Goal: Obtain resource: Obtain resource

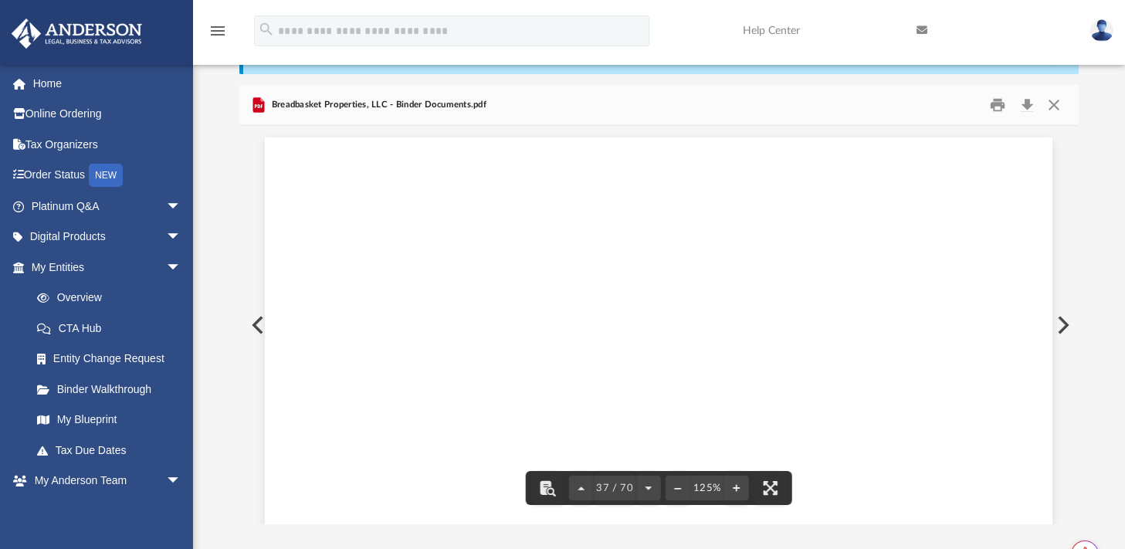
scroll to position [38221, 0]
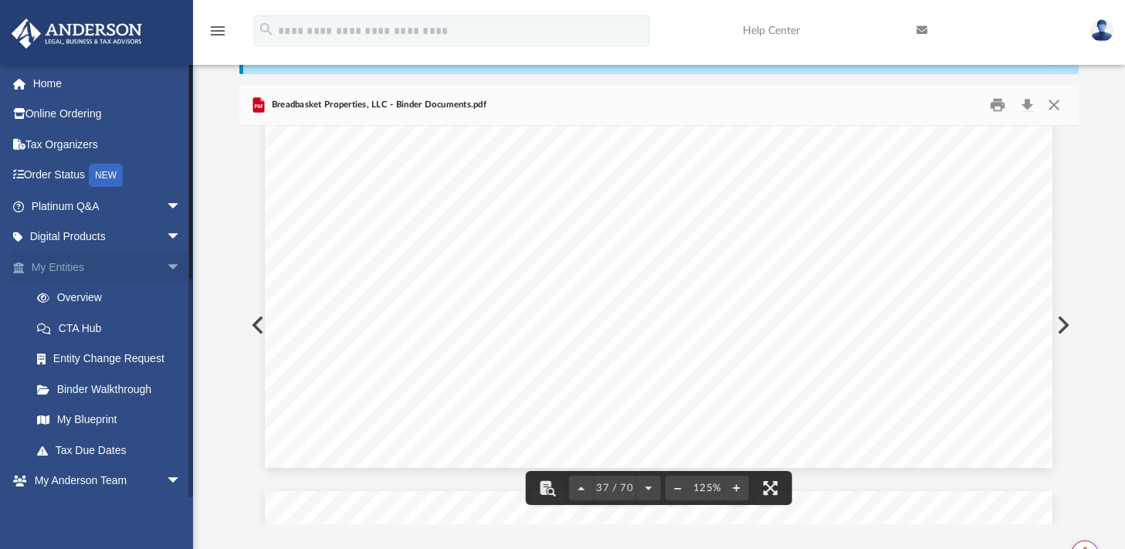
click at [171, 266] on span "arrow_drop_down" at bounding box center [181, 268] width 31 height 32
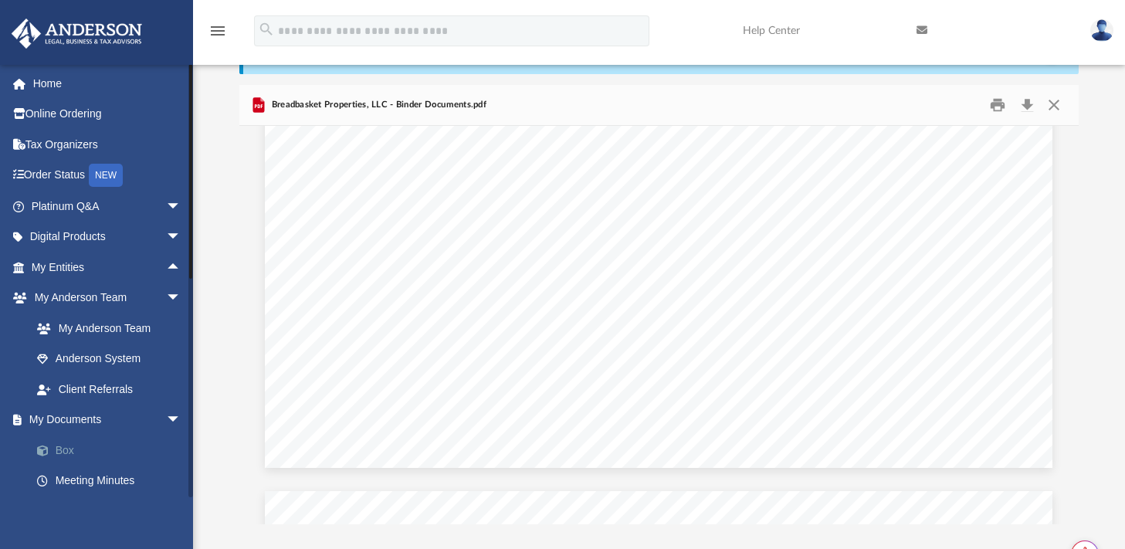
click at [79, 449] on link "Box" at bounding box center [113, 450] width 183 height 31
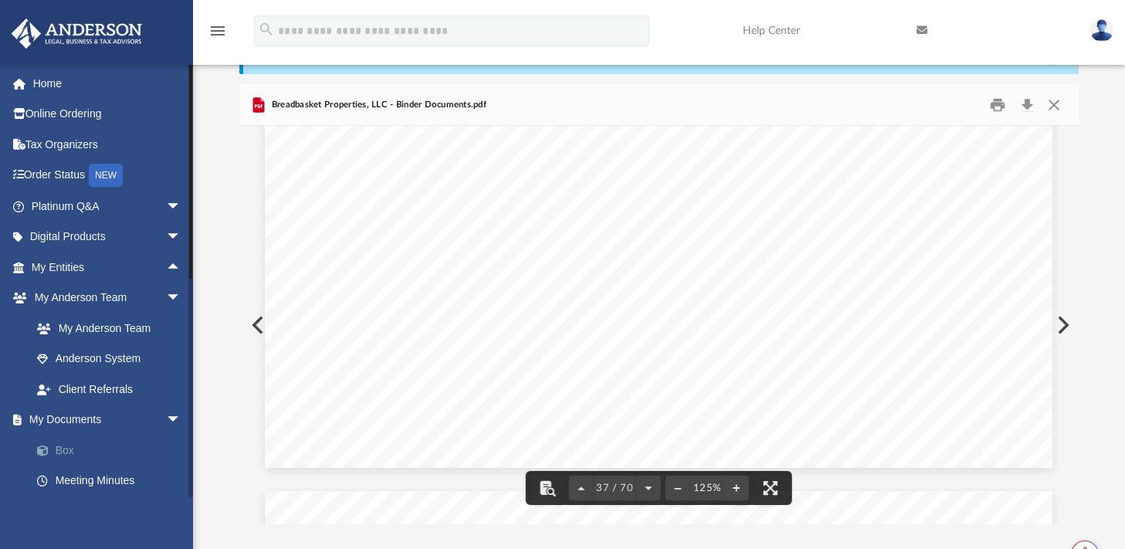
click at [61, 449] on link "Box" at bounding box center [113, 450] width 183 height 31
click at [215, 22] on icon "menu" at bounding box center [218, 31] width 19 height 19
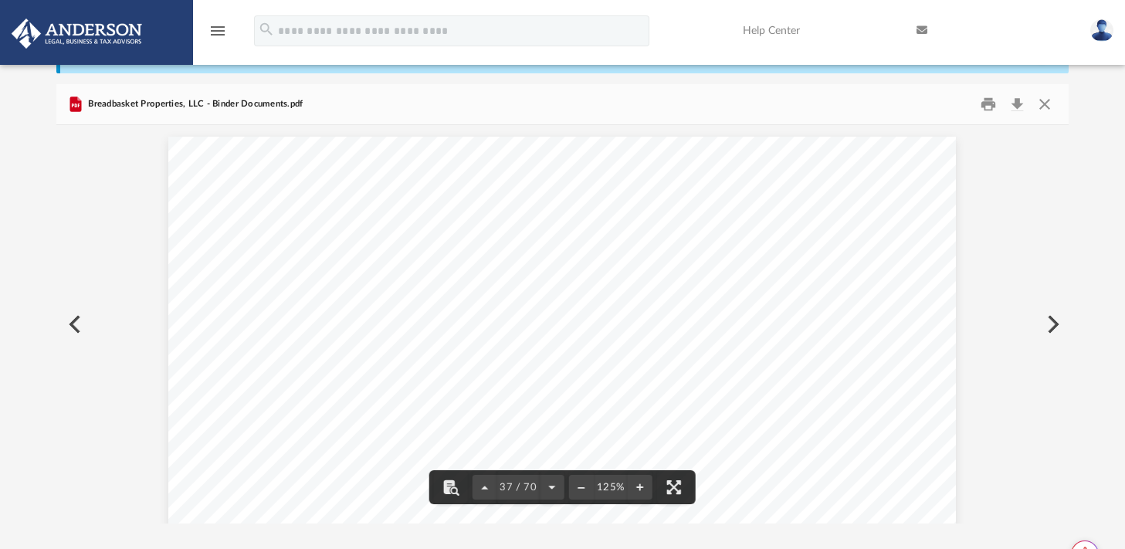
scroll to position [0, 0]
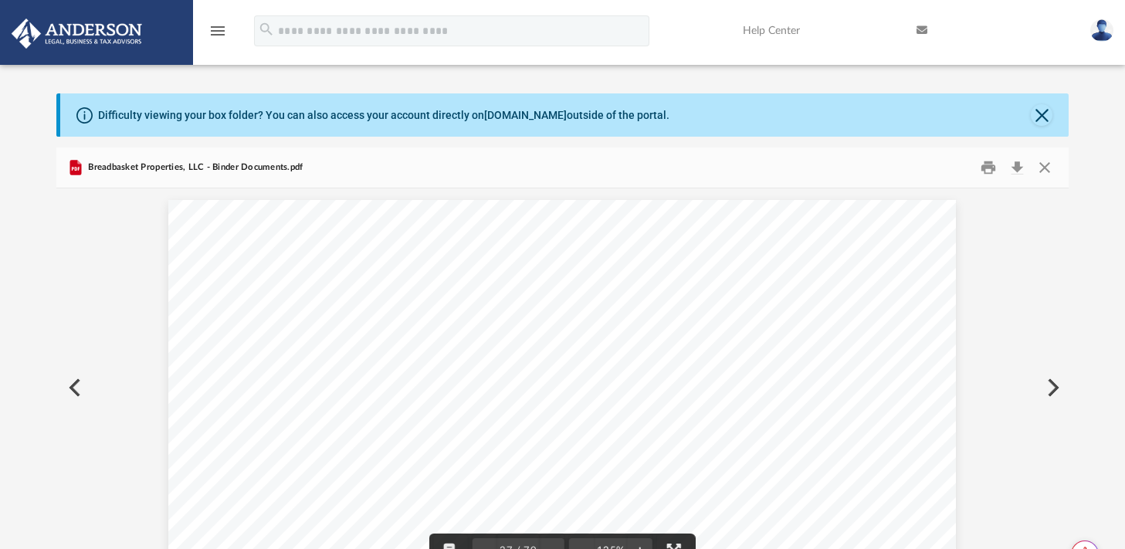
click at [205, 167] on span "Breadbasket Properties, LLC - Binder Documents.pdf" at bounding box center [194, 168] width 219 height 14
click at [1048, 124] on div "Difficulty viewing your box folder? You can also access your account directly o…" at bounding box center [564, 114] width 1009 height 43
click at [1026, 110] on div "Difficulty viewing your box folder? You can also access your account directly o…" at bounding box center [564, 114] width 1009 height 43
click at [1044, 110] on button "Close" at bounding box center [1042, 115] width 22 height 22
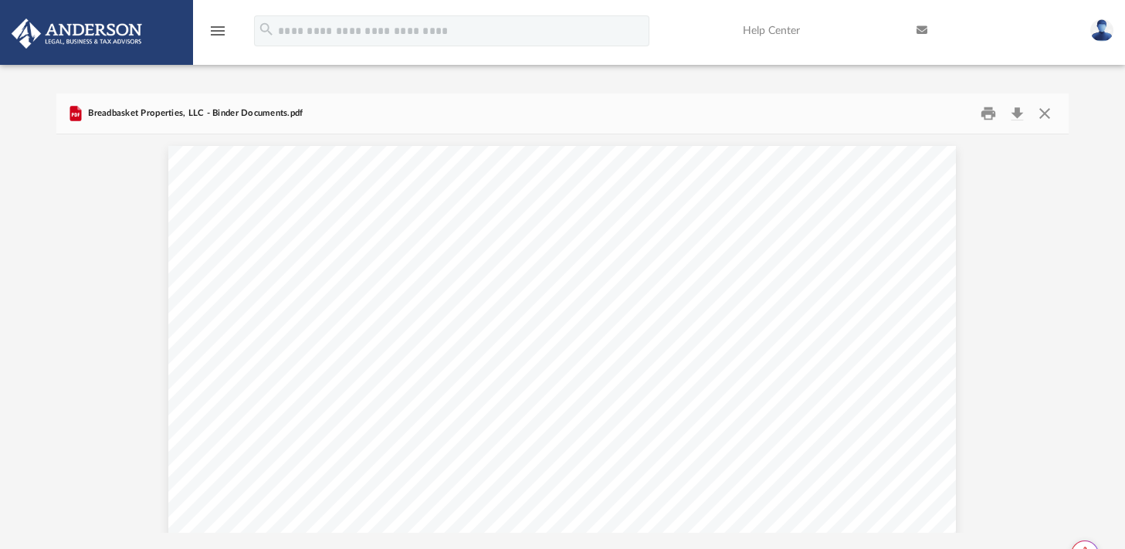
click at [222, 25] on icon "menu" at bounding box center [218, 31] width 19 height 19
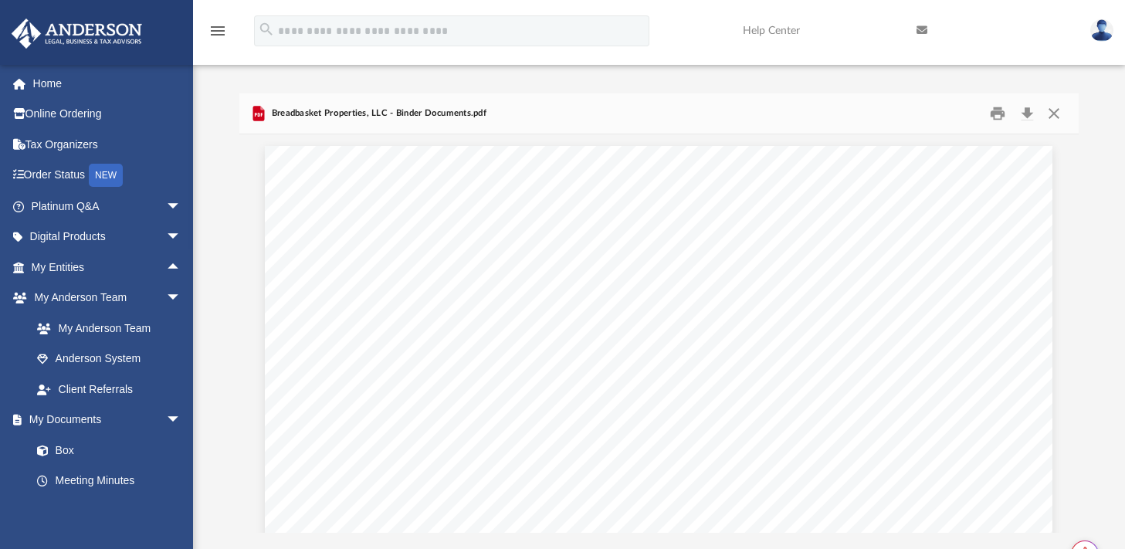
scroll to position [12, 12]
click at [57, 456] on link "Box" at bounding box center [113, 450] width 183 height 31
click at [76, 266] on link "My Entities arrow_drop_up" at bounding box center [108, 267] width 194 height 31
click at [166, 255] on span "arrow_drop_up" at bounding box center [181, 268] width 31 height 32
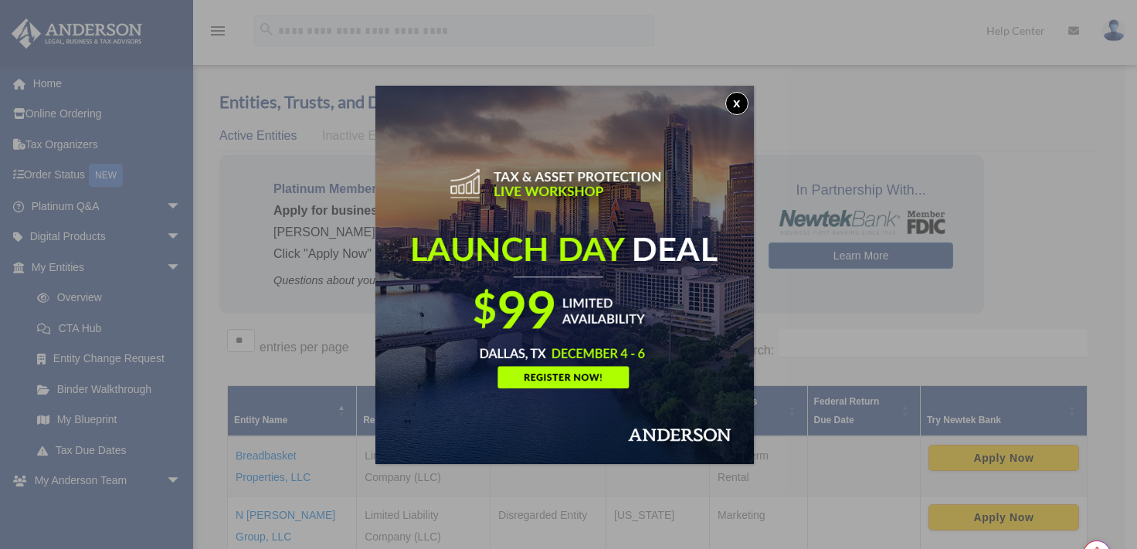
click at [740, 100] on button "x" at bounding box center [736, 103] width 23 height 23
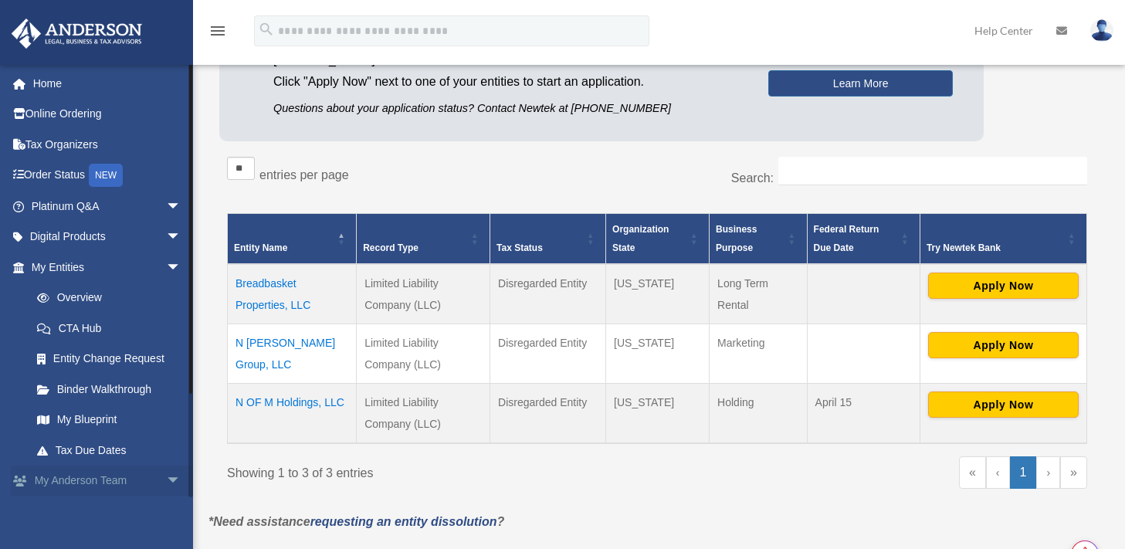
scroll to position [1, 0]
click at [166, 265] on span "arrow_drop_down" at bounding box center [181, 267] width 31 height 32
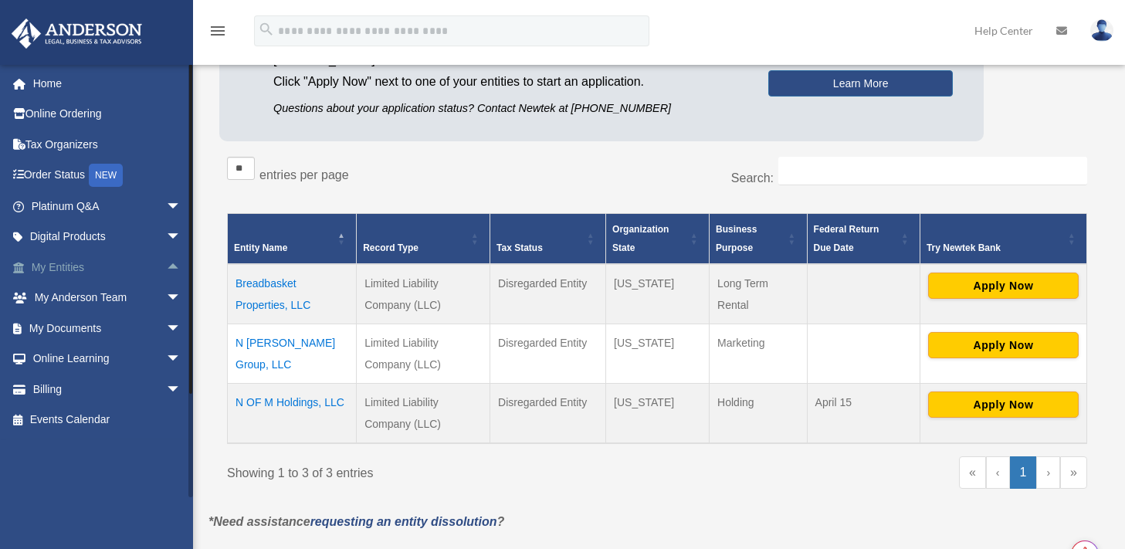
scroll to position [0, 0]
click at [166, 330] on span "arrow_drop_down" at bounding box center [181, 329] width 31 height 32
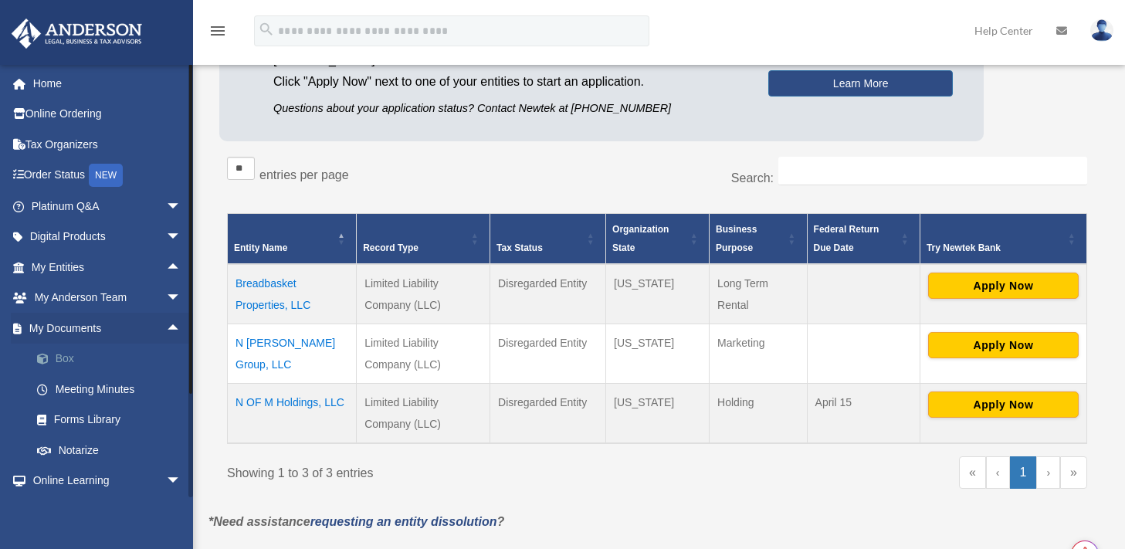
click at [56, 361] on link "Box" at bounding box center [113, 359] width 183 height 31
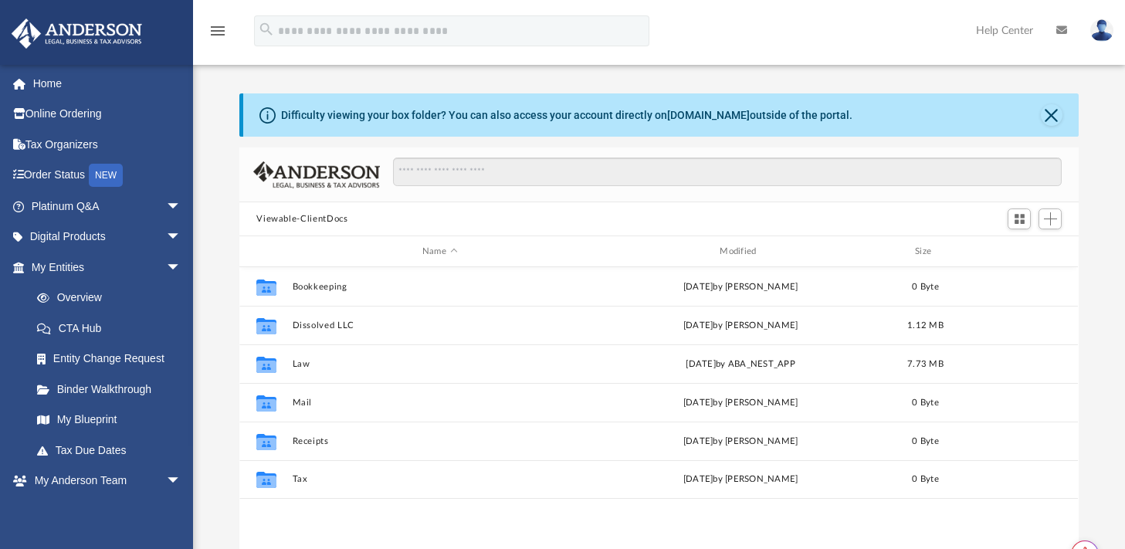
scroll to position [339, 827]
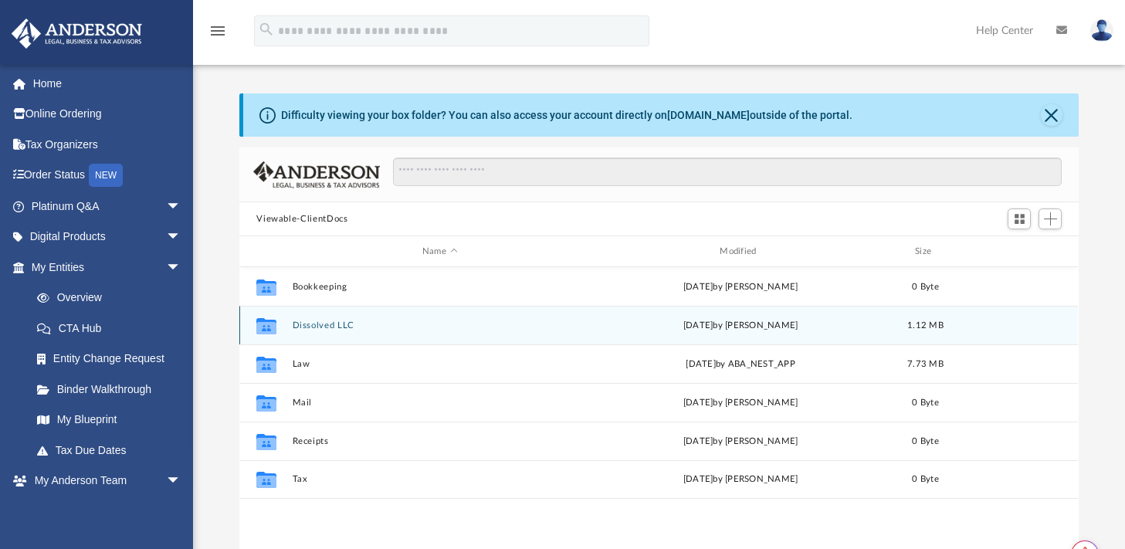
click at [314, 324] on button "Dissolved LLC" at bounding box center [440, 325] width 294 height 10
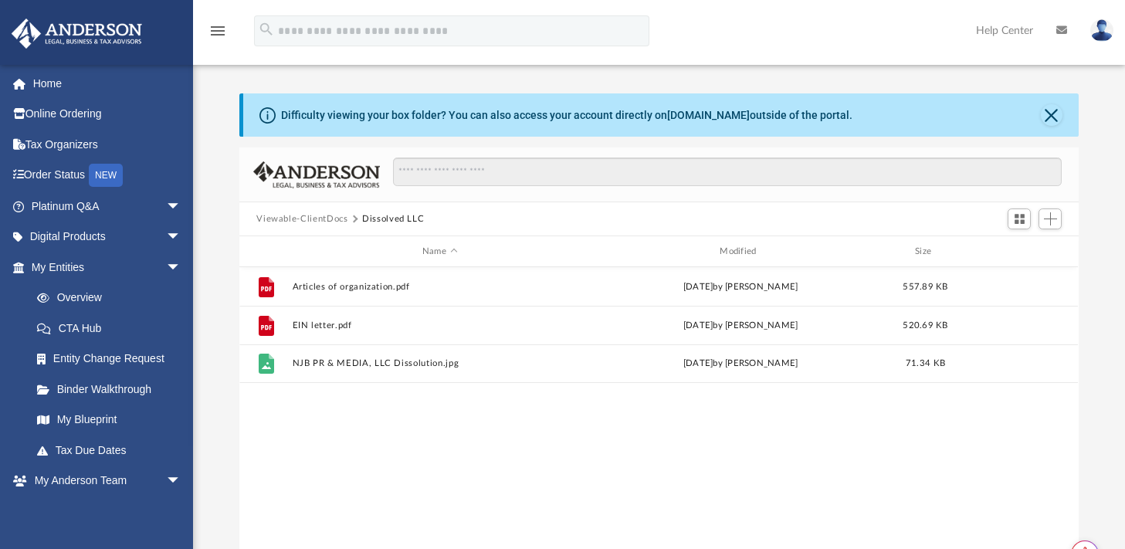
click at [320, 221] on button "Viewable-ClientDocs" at bounding box center [301, 219] width 91 height 14
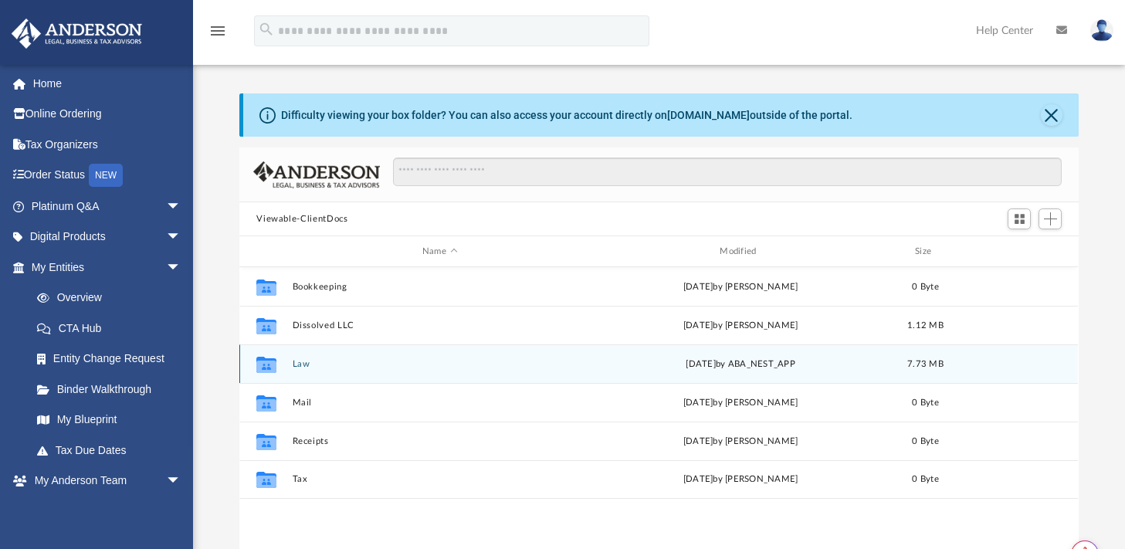
click at [294, 371] on div "Collaborated Folder Law [DATE] by ABA_NEST_APP 7.73 MB" at bounding box center [658, 363] width 839 height 39
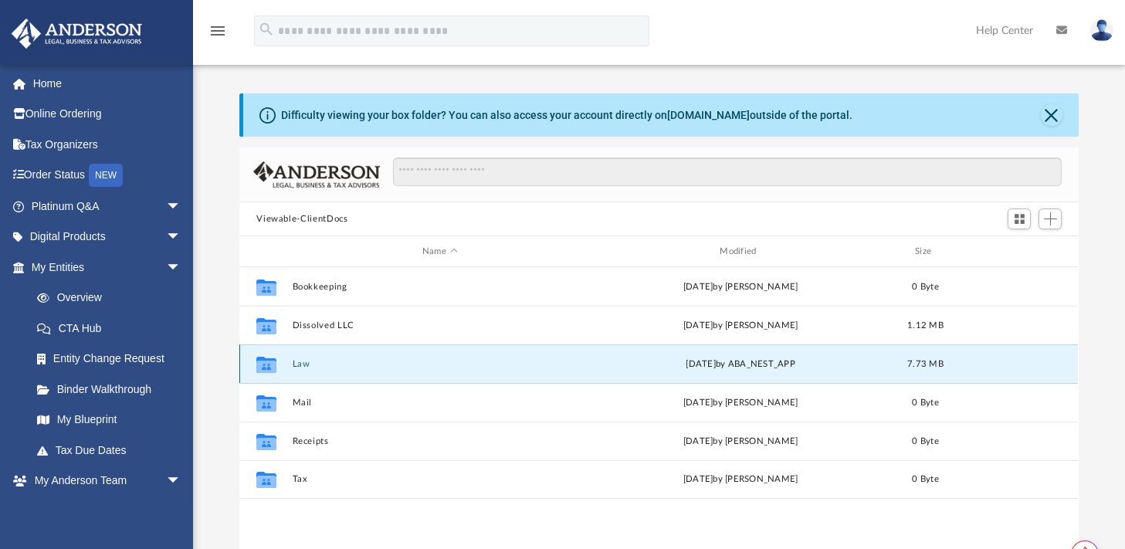
click at [303, 360] on button "Law" at bounding box center [440, 364] width 294 height 10
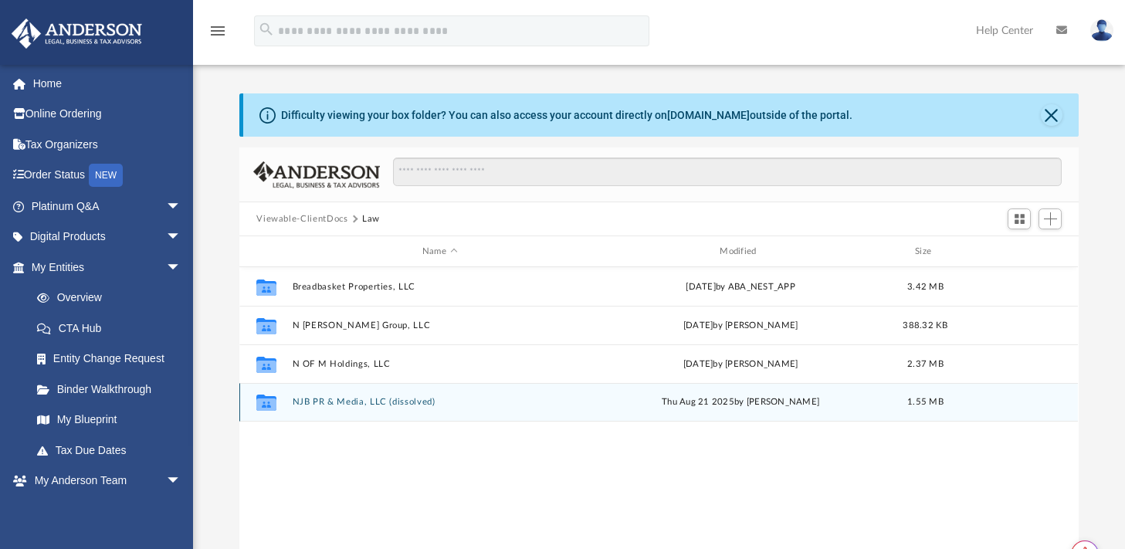
click at [351, 402] on button "NJB PR & Media, LLC (dissolved)" at bounding box center [440, 402] width 294 height 10
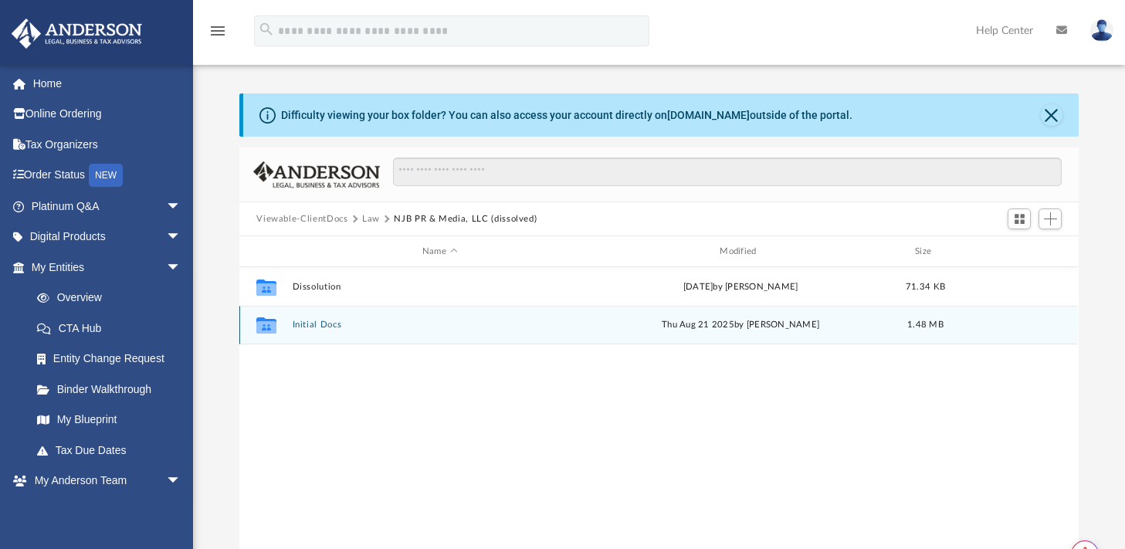
click at [319, 324] on button "Initial Docs" at bounding box center [440, 325] width 294 height 10
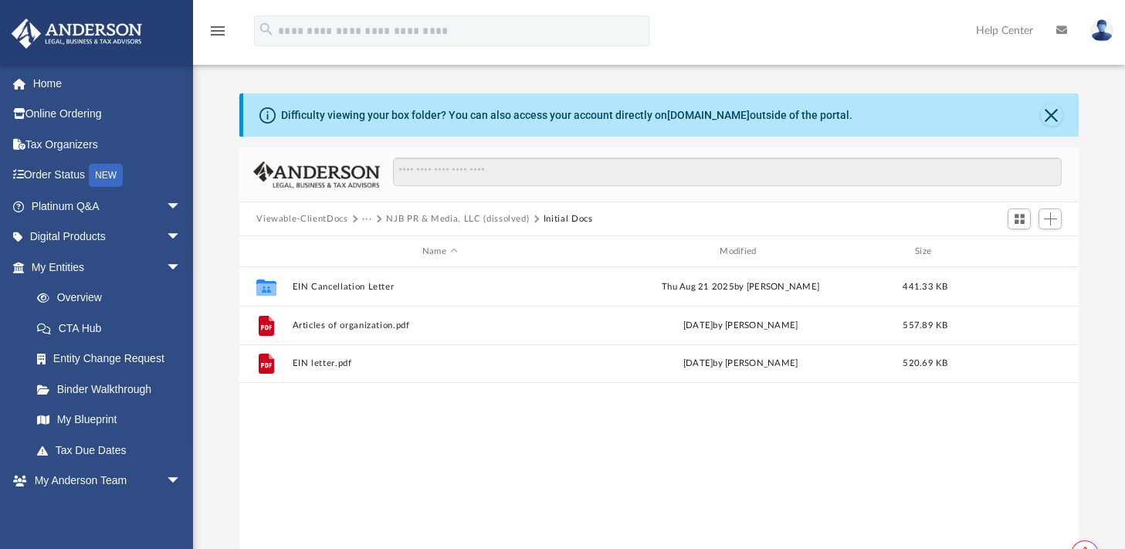
click at [424, 226] on div "Viewable-ClientDocs ··· NJB PR & Media, LLC (dissolved) Initial Docs" at bounding box center [658, 219] width 839 height 34
click at [417, 218] on button "NJB PR & Media, LLC (dissolved)" at bounding box center [457, 219] width 143 height 14
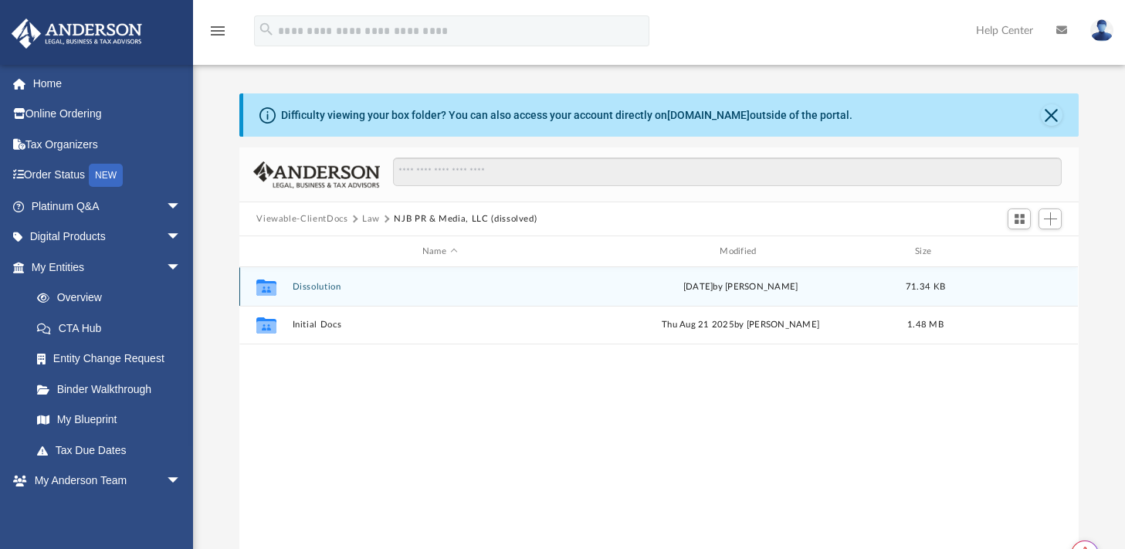
click at [314, 293] on div "Collaborated Folder Dissolution [DATE] by [PERSON_NAME] 71.34 KB" at bounding box center [658, 286] width 839 height 39
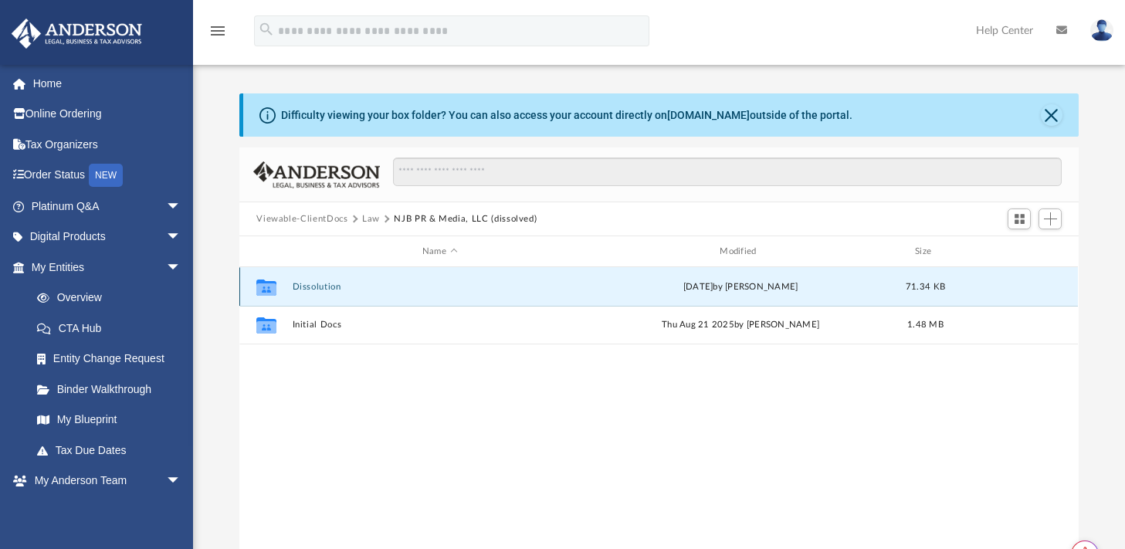
click at [313, 283] on button "Dissolution" at bounding box center [440, 287] width 294 height 10
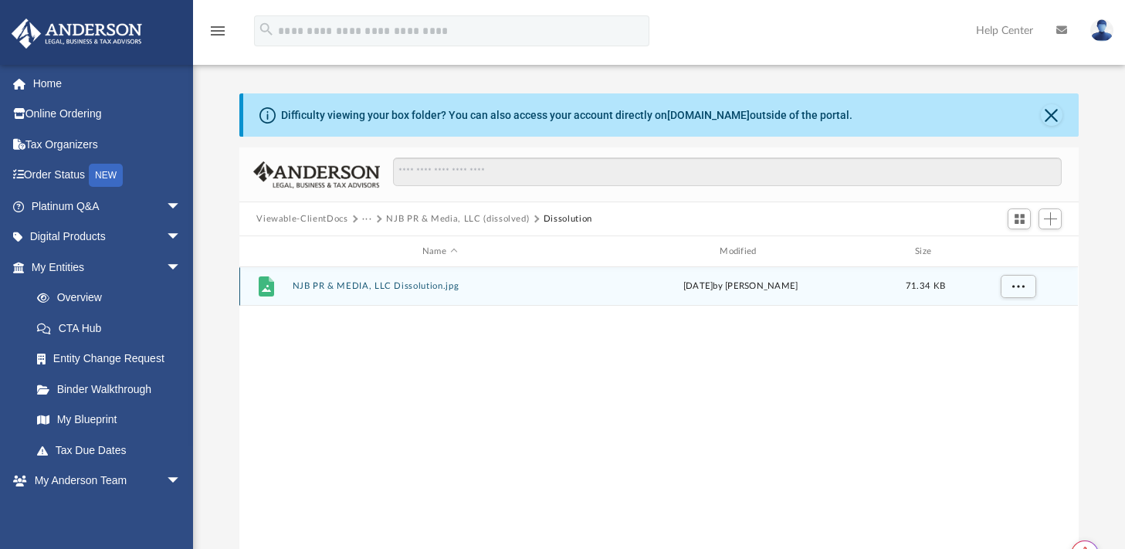
click at [355, 283] on button "NJB PR & MEDIA, LLC Dissolution.jpg" at bounding box center [440, 286] width 294 height 10
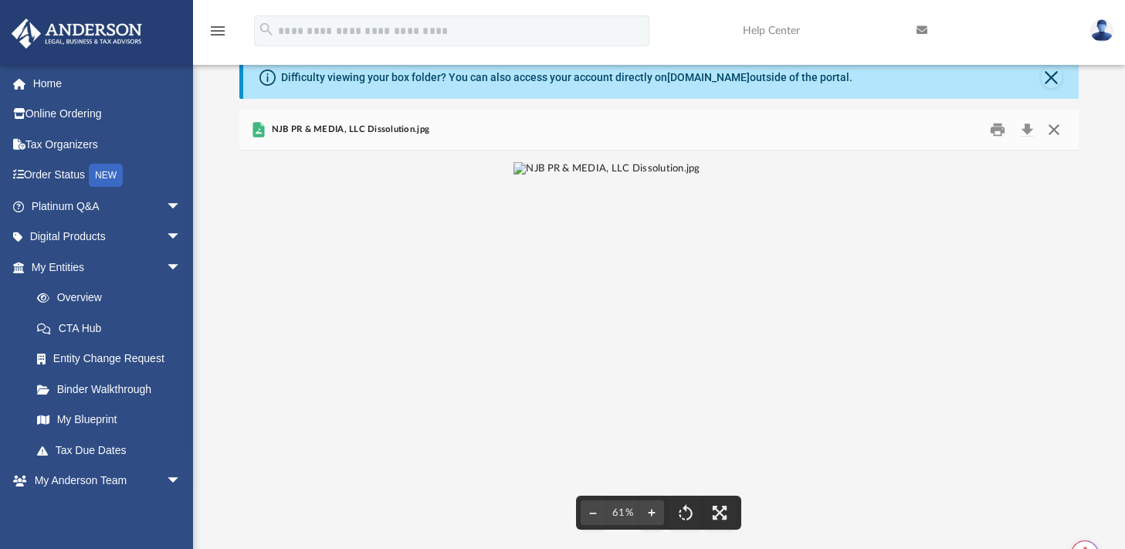
click at [1050, 129] on button "Close" at bounding box center [1054, 130] width 28 height 24
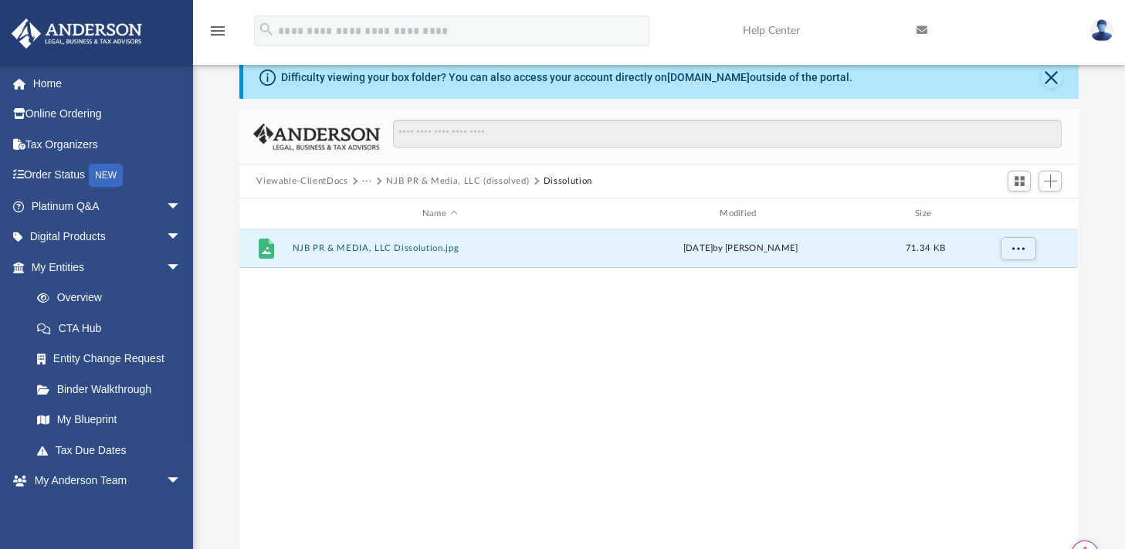
click at [469, 181] on button "NJB PR & Media, LLC (dissolved)" at bounding box center [457, 182] width 143 height 14
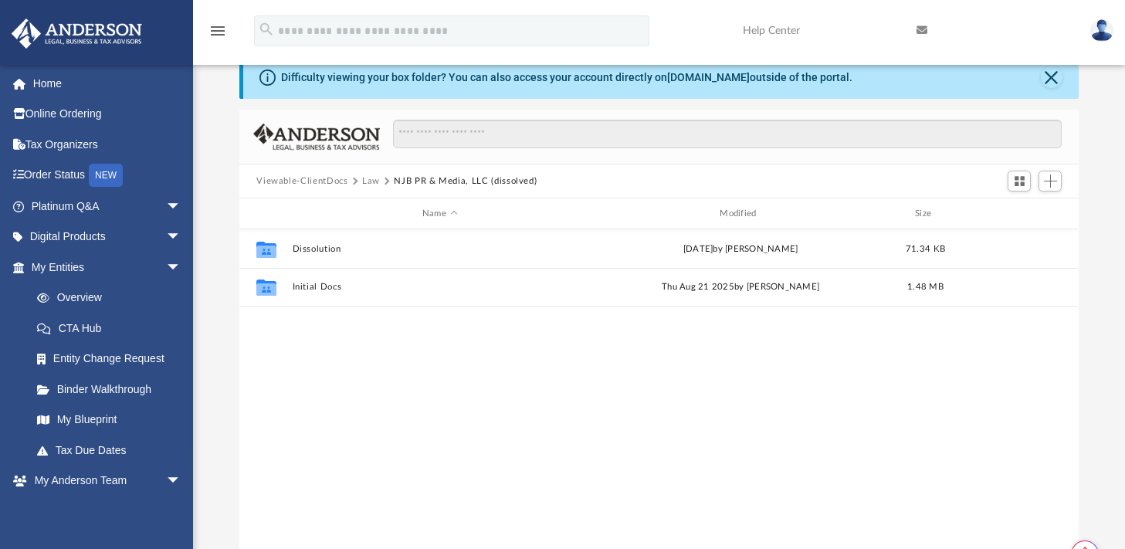
click at [421, 180] on button "NJB PR & Media, LLC (dissolved)" at bounding box center [465, 182] width 143 height 14
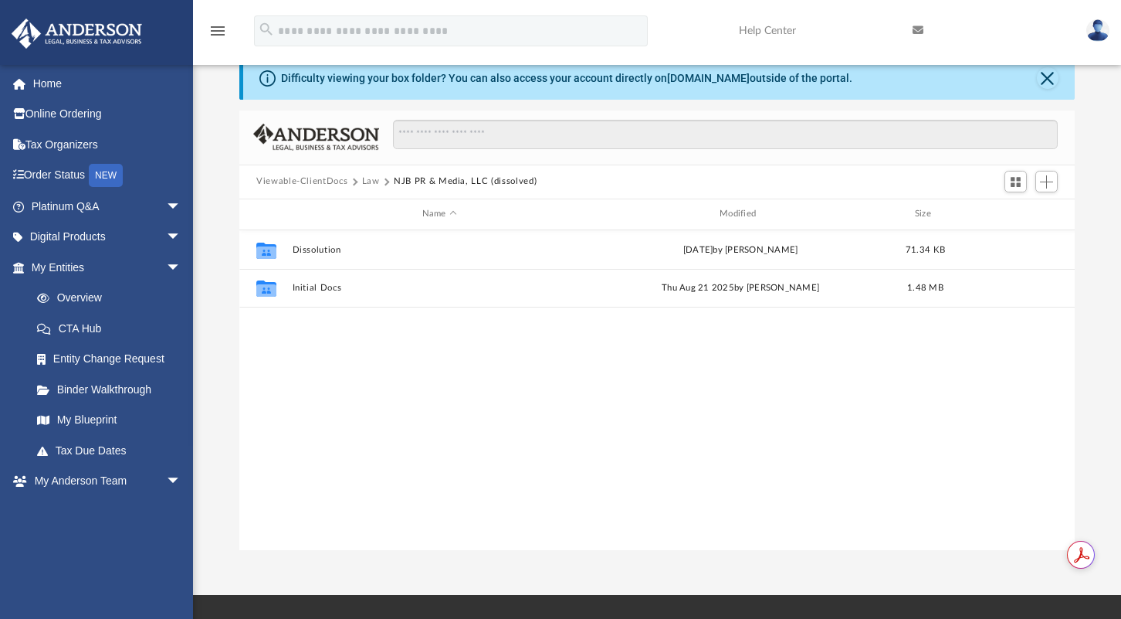
scroll to position [12, 12]
